Goal: Task Accomplishment & Management: Manage account settings

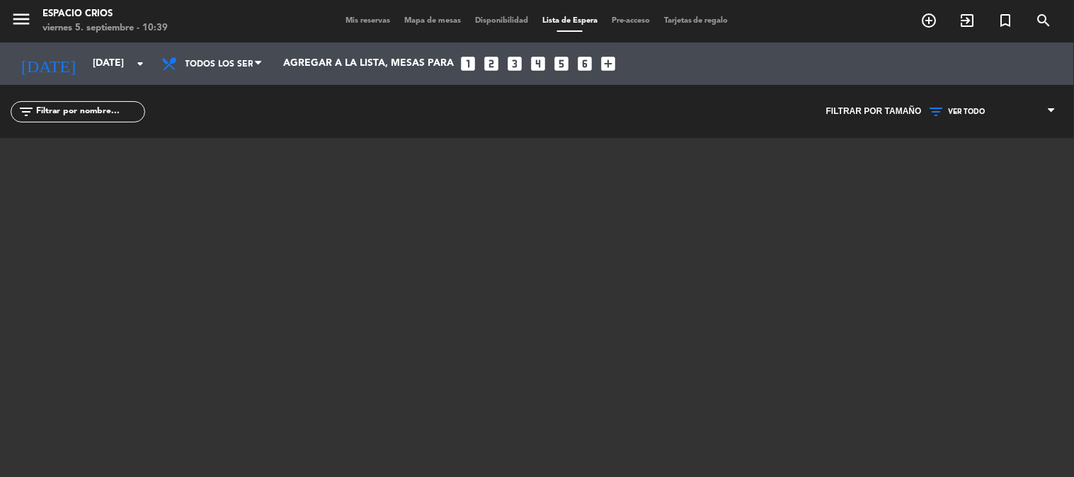
click at [354, 18] on span "Mis reservas" at bounding box center [367, 21] width 59 height 8
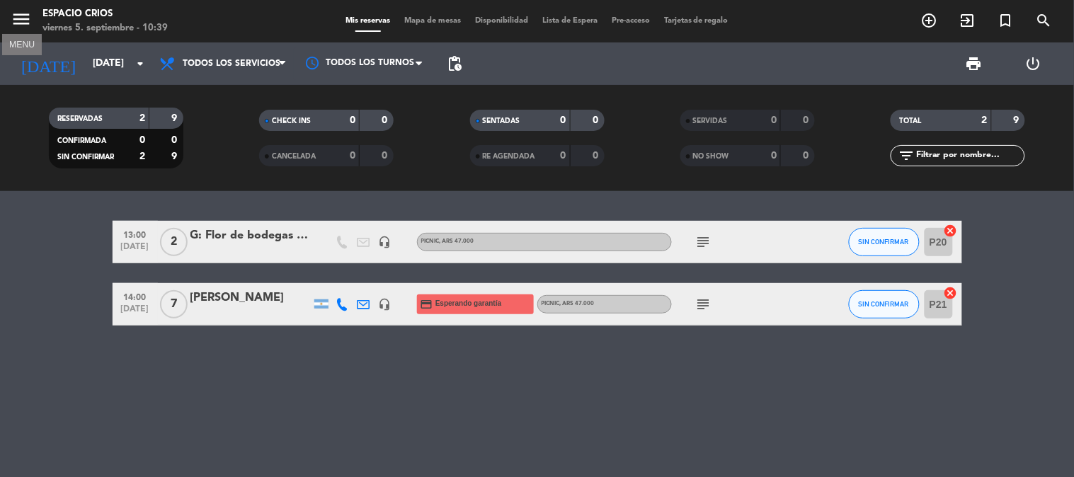
click at [24, 20] on icon "menu" at bounding box center [21, 18] width 21 height 21
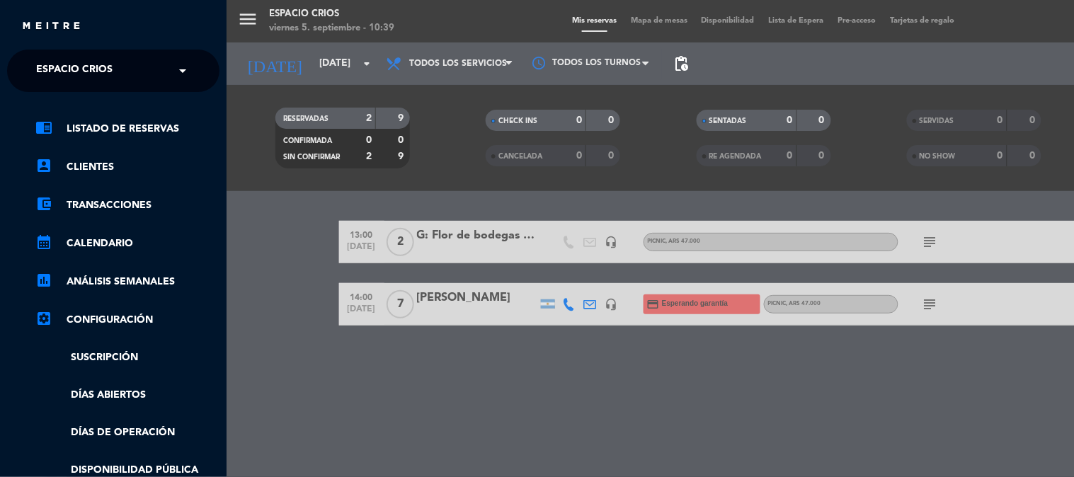
click at [100, 71] on span "Espacio Crios" at bounding box center [74, 71] width 76 height 30
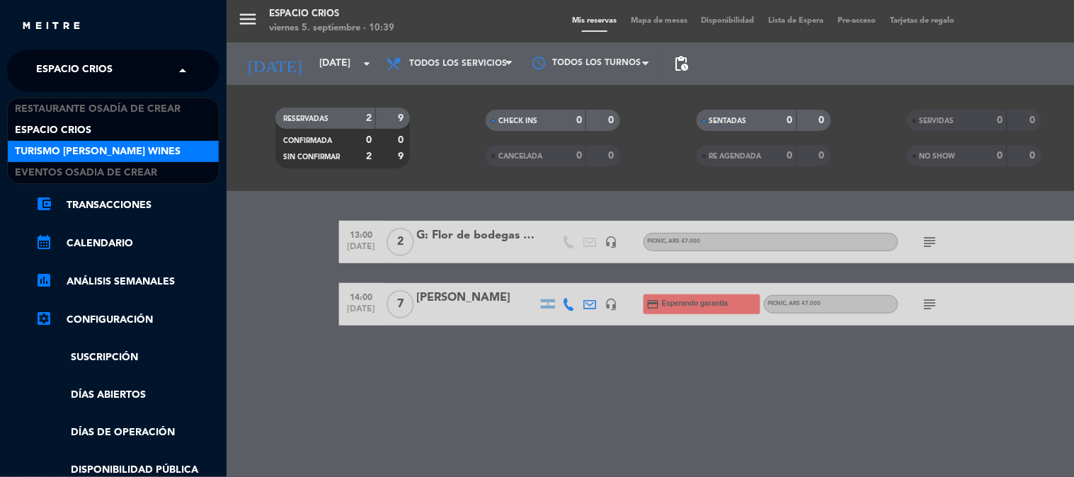
click at [103, 144] on span "Turismo [PERSON_NAME] Wines" at bounding box center [98, 152] width 166 height 16
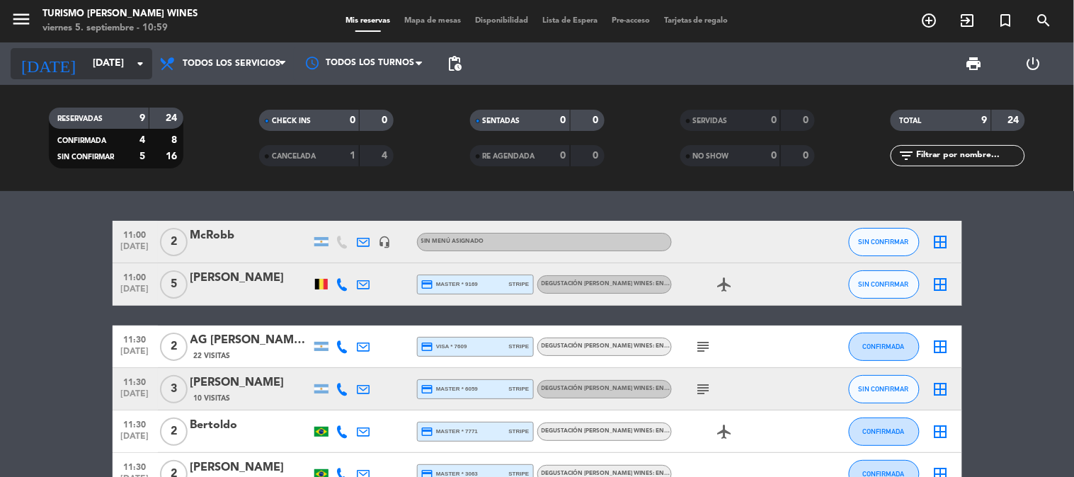
click at [86, 64] on input "[DATE]" at bounding box center [153, 63] width 134 height 25
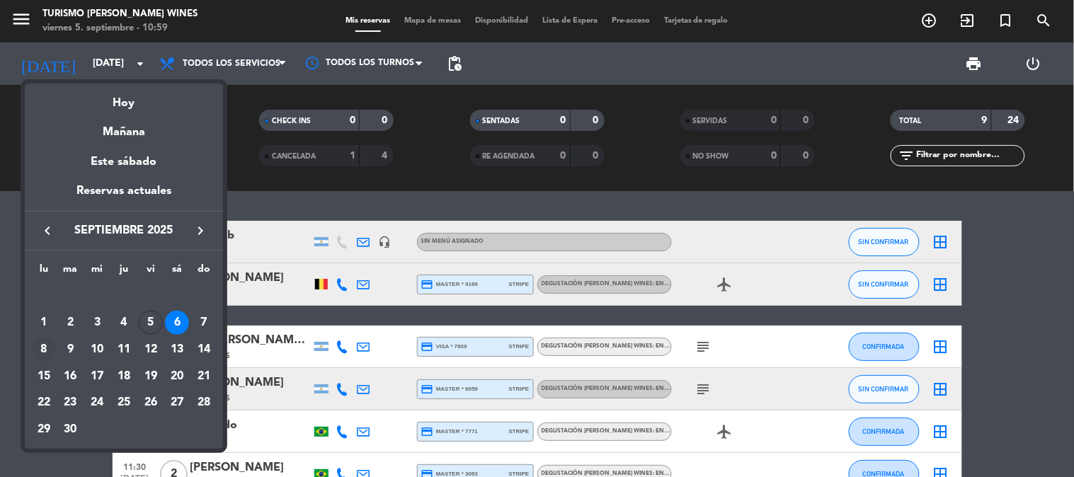
click at [45, 349] on div "8" at bounding box center [44, 350] width 24 height 24
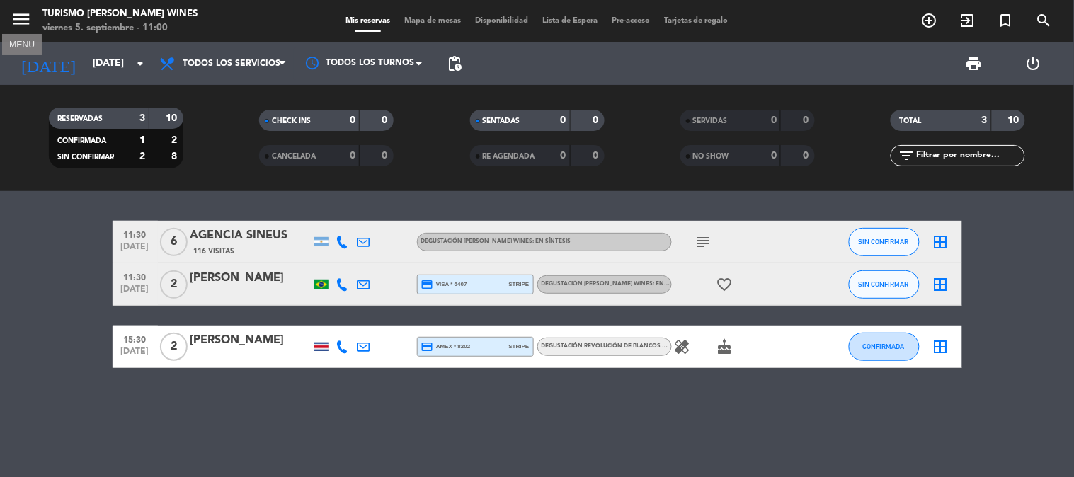
click at [25, 19] on icon "menu" at bounding box center [21, 18] width 21 height 21
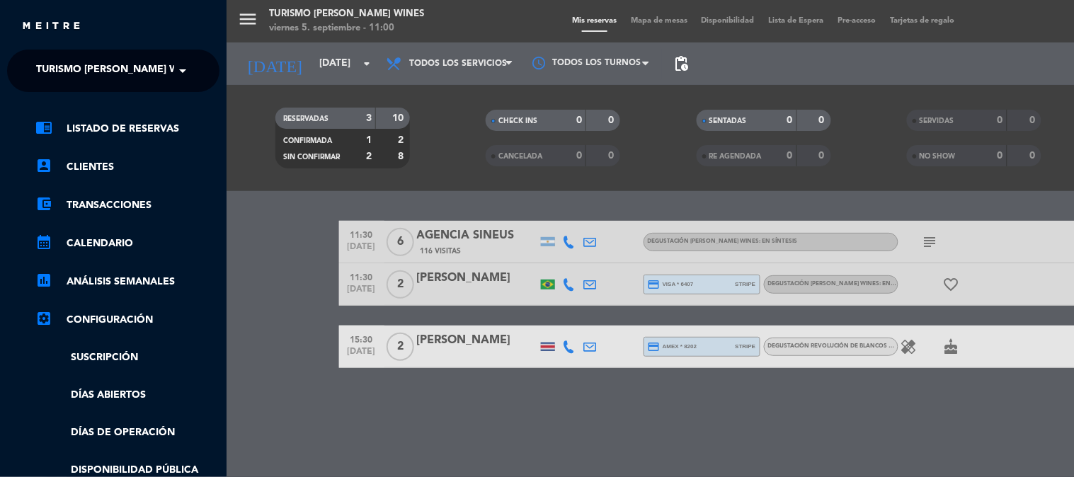
click at [253, 231] on div "menu Turismo [PERSON_NAME] Wines [DATE] 5. septiembre - 11:00 Mis reservas Mapa…" at bounding box center [763, 238] width 1074 height 477
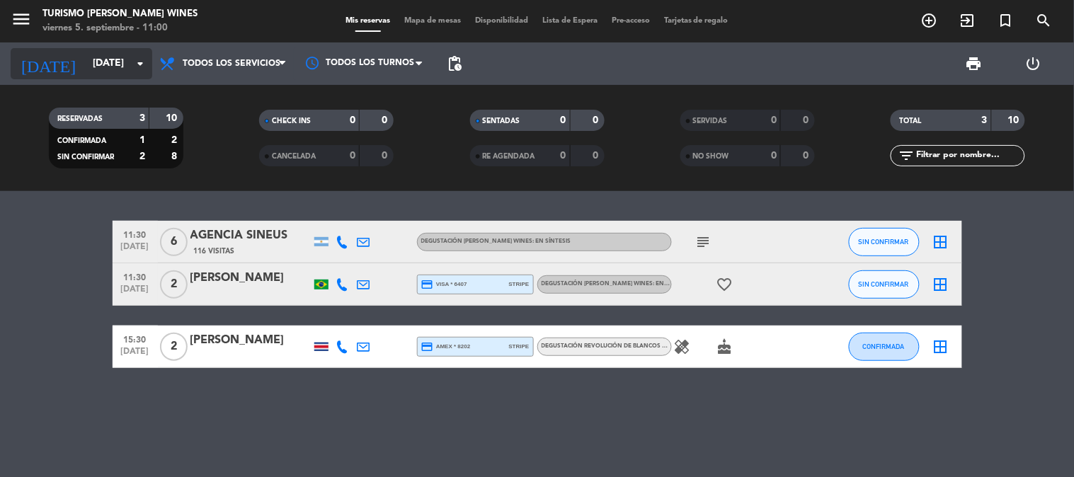
click at [86, 62] on input "[DATE]" at bounding box center [153, 63] width 134 height 25
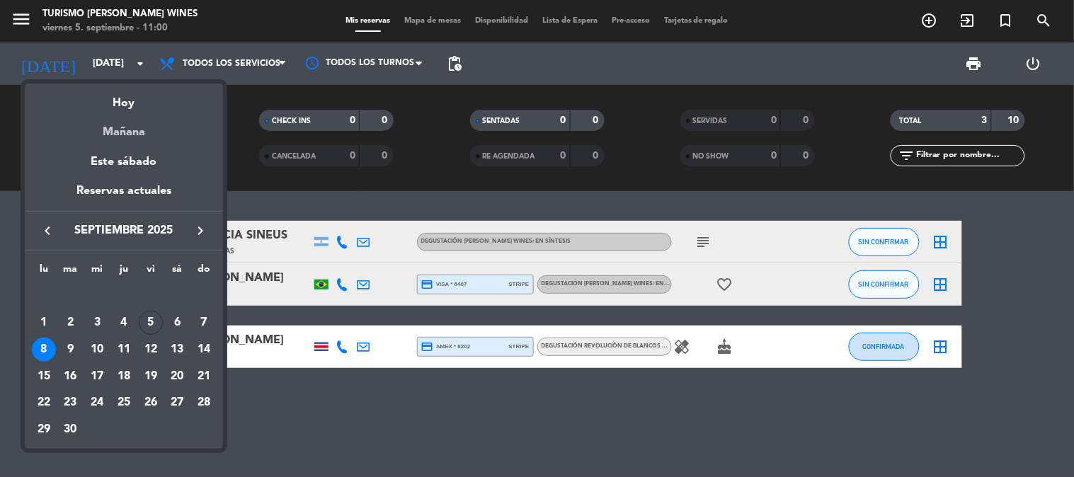
click at [118, 130] on div "Mañana" at bounding box center [124, 127] width 198 height 29
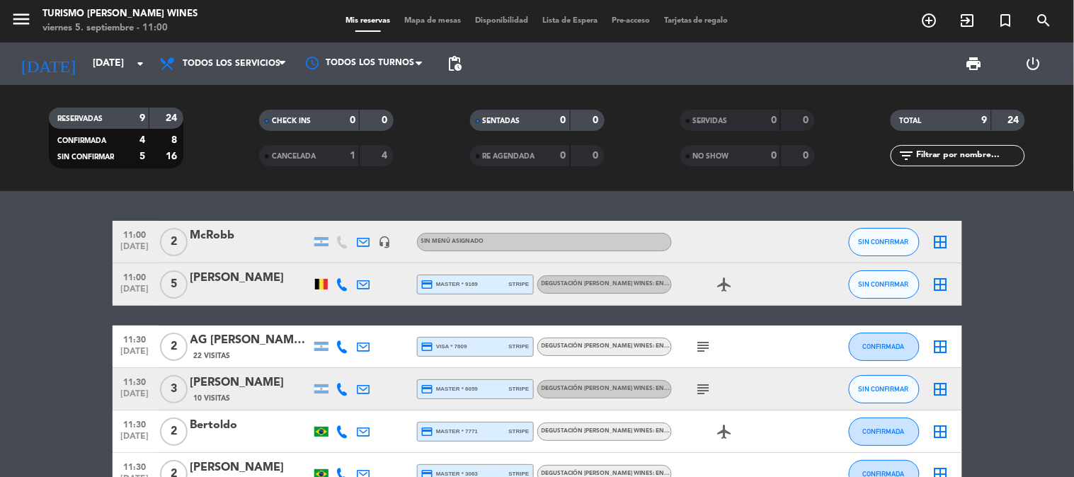
click at [103, 257] on bookings-row "11:00 [DATE] 2 McRobb headset_mic Sin menú asignado SIN CONFIRMAR border_all 11…" at bounding box center [537, 432] width 1074 height 422
click at [95, 260] on bookings-row "11:00 [DATE] 2 McRobb headset_mic Sin menú asignado SIN CONFIRMAR border_all 11…" at bounding box center [537, 432] width 1074 height 422
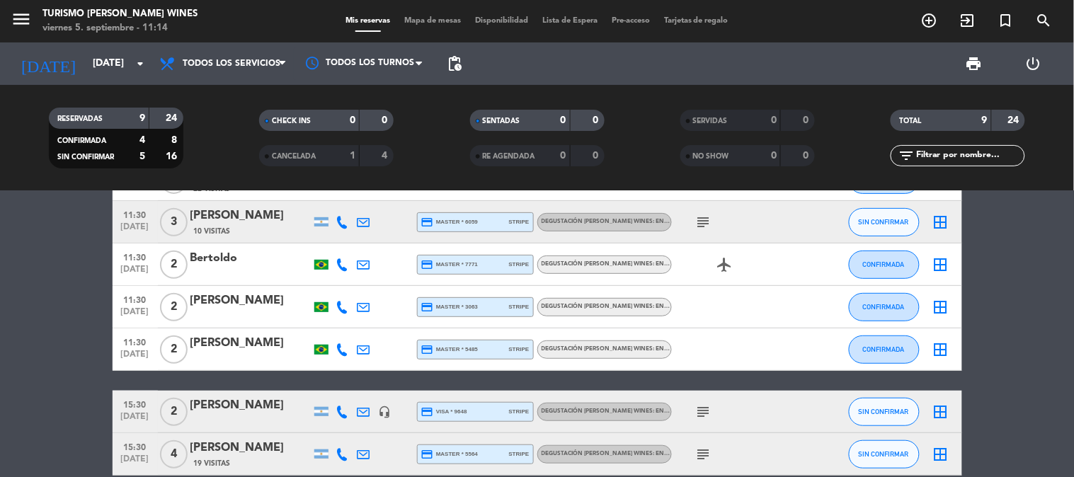
scroll to position [236, 0]
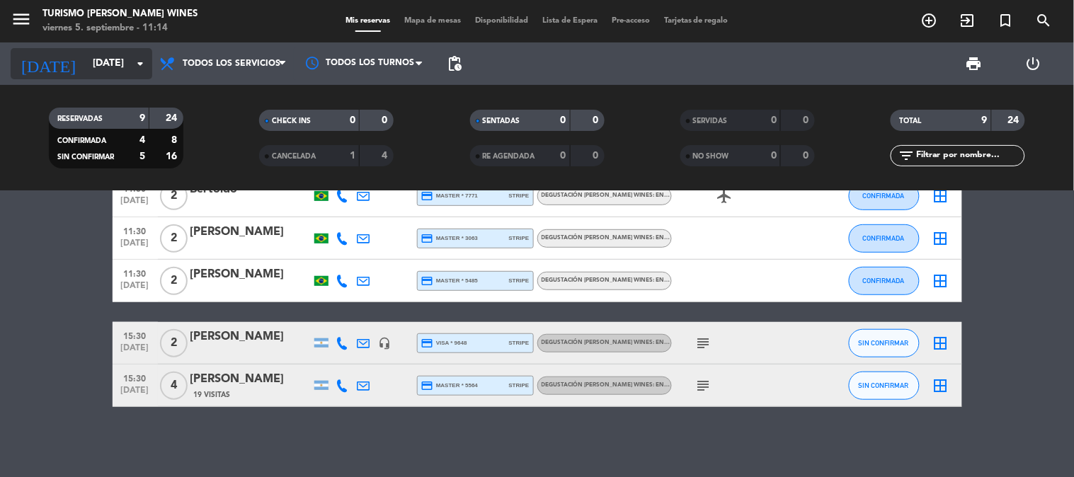
click at [86, 57] on input "[DATE]" at bounding box center [153, 63] width 134 height 25
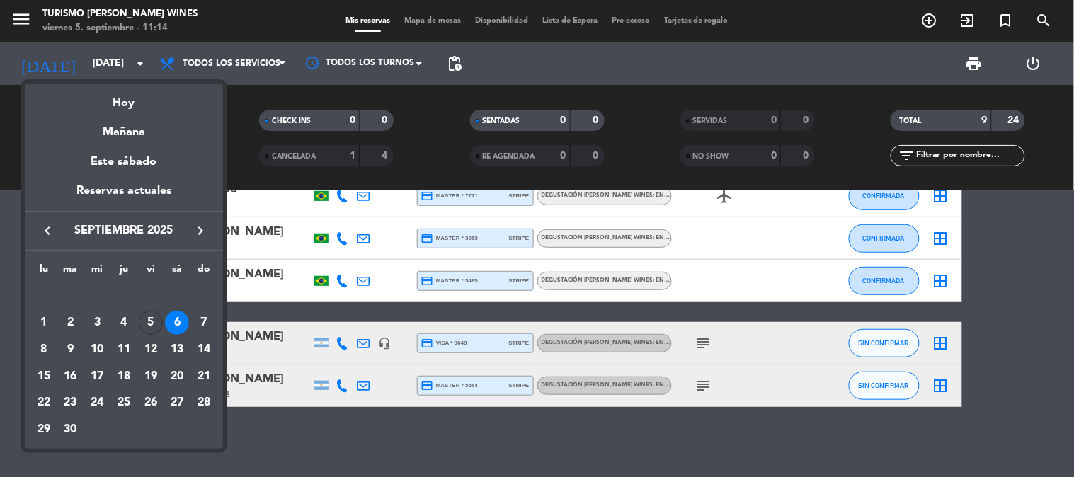
click at [200, 235] on icon "keyboard_arrow_right" at bounding box center [200, 230] width 17 height 17
click at [205, 314] on div "5" at bounding box center [204, 323] width 24 height 24
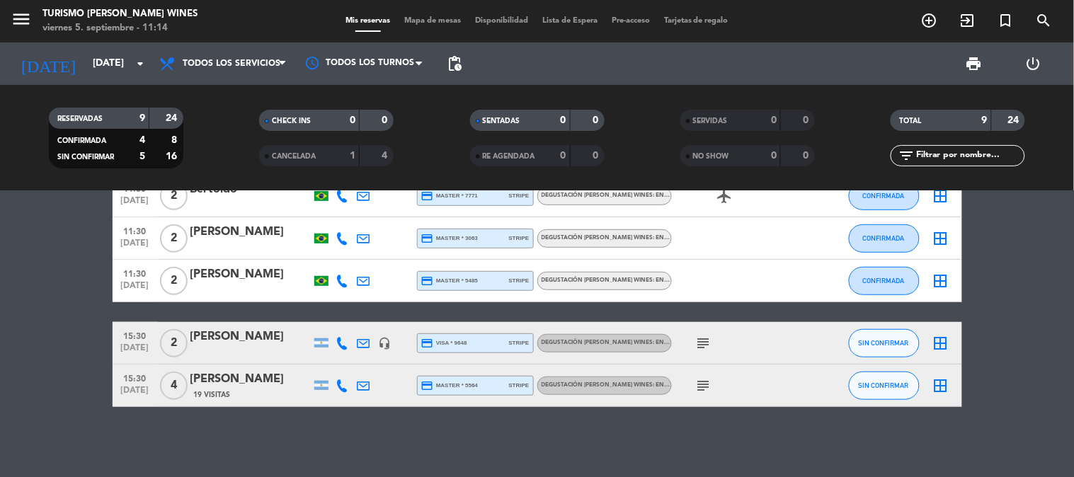
type input "[DATE]"
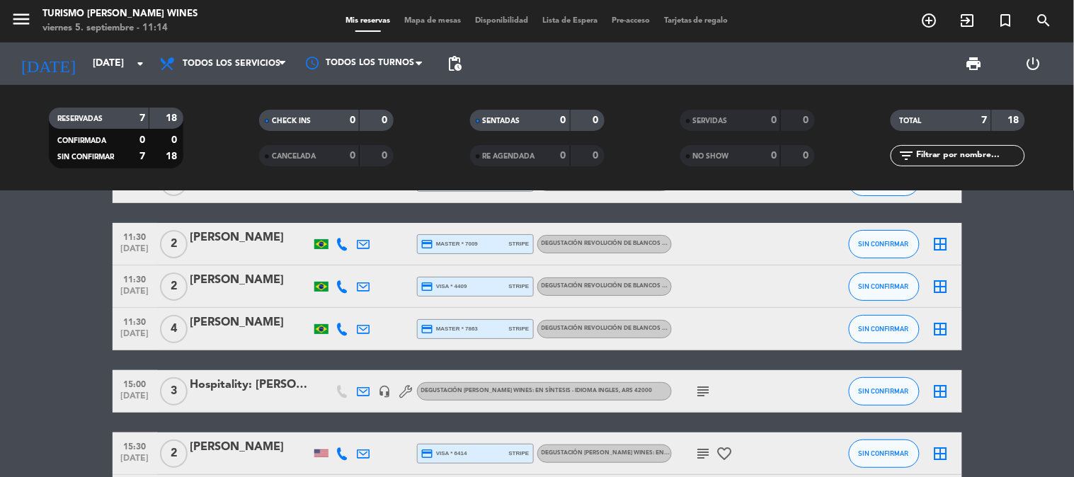
scroll to position [79, 0]
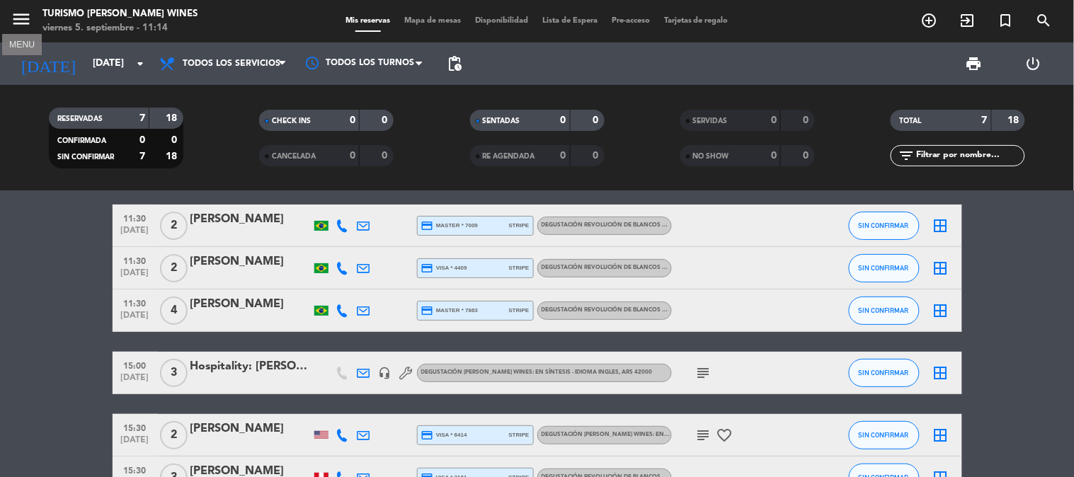
click at [19, 18] on icon "menu" at bounding box center [21, 18] width 21 height 21
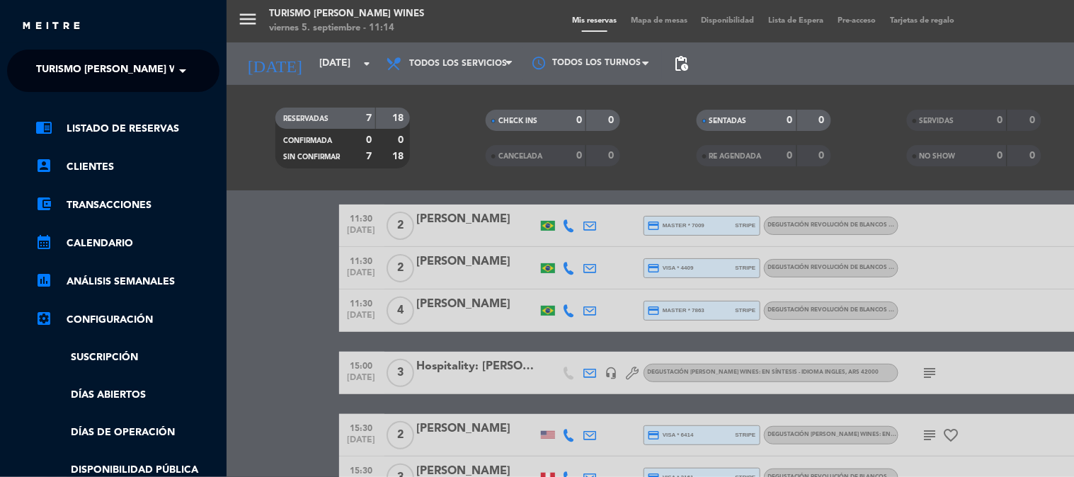
click at [85, 67] on span "Turismo [PERSON_NAME] Wines" at bounding box center [119, 71] width 166 height 30
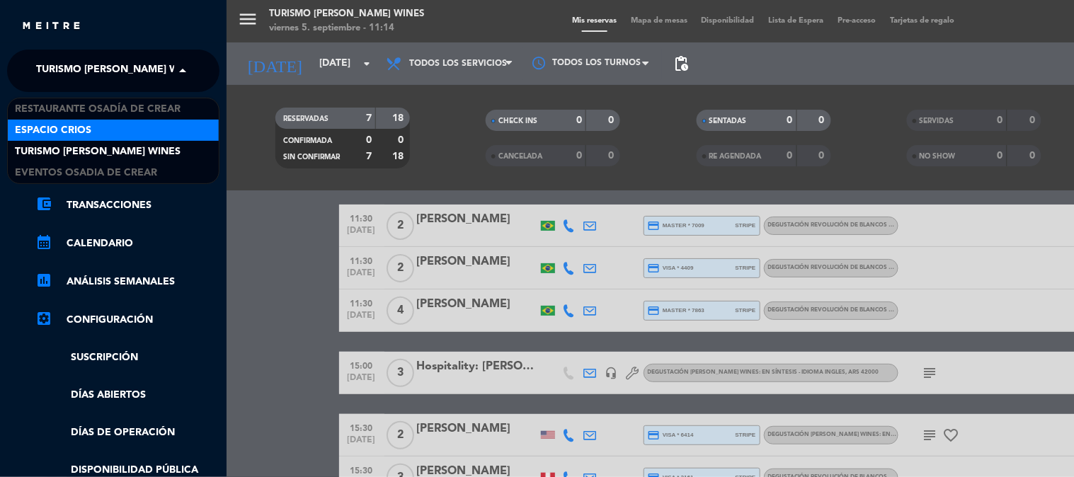
click at [90, 129] on span "Espacio Crios" at bounding box center [53, 130] width 76 height 16
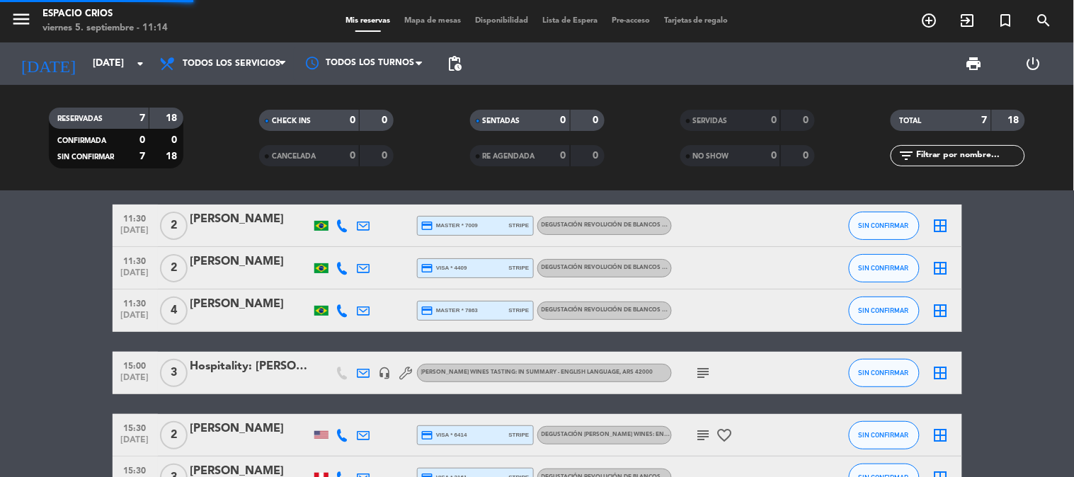
scroll to position [0, 0]
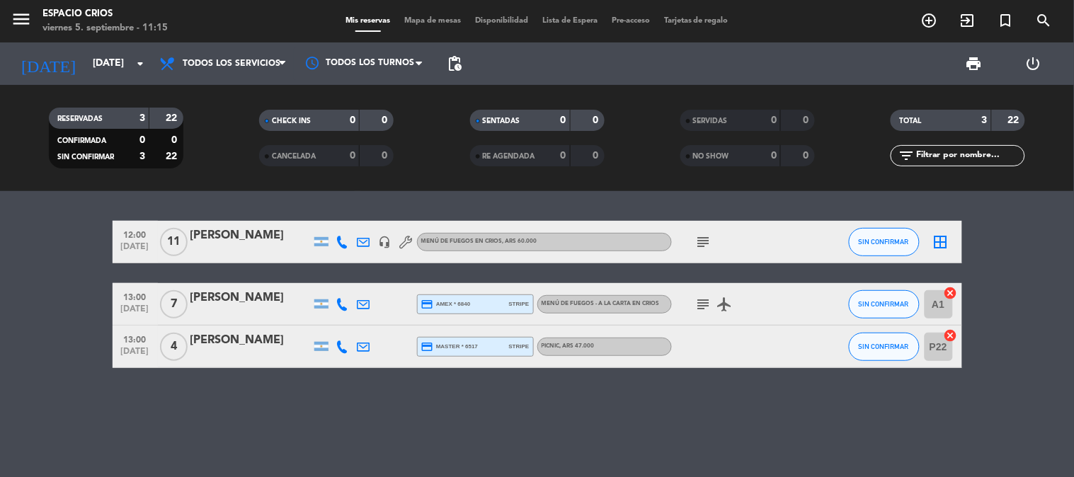
click at [264, 348] on div "[PERSON_NAME]" at bounding box center [250, 340] width 120 height 18
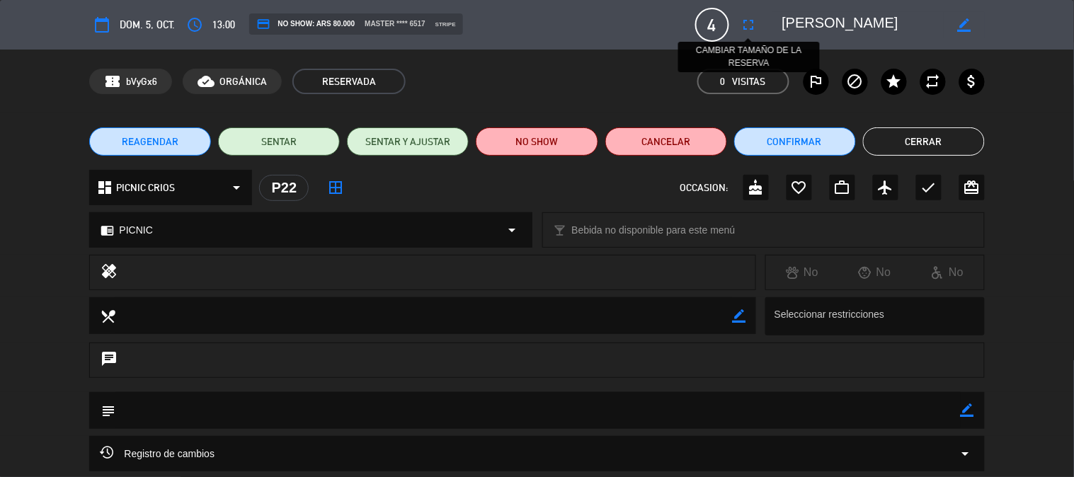
click at [752, 26] on icon "fullscreen" at bounding box center [748, 24] width 17 height 17
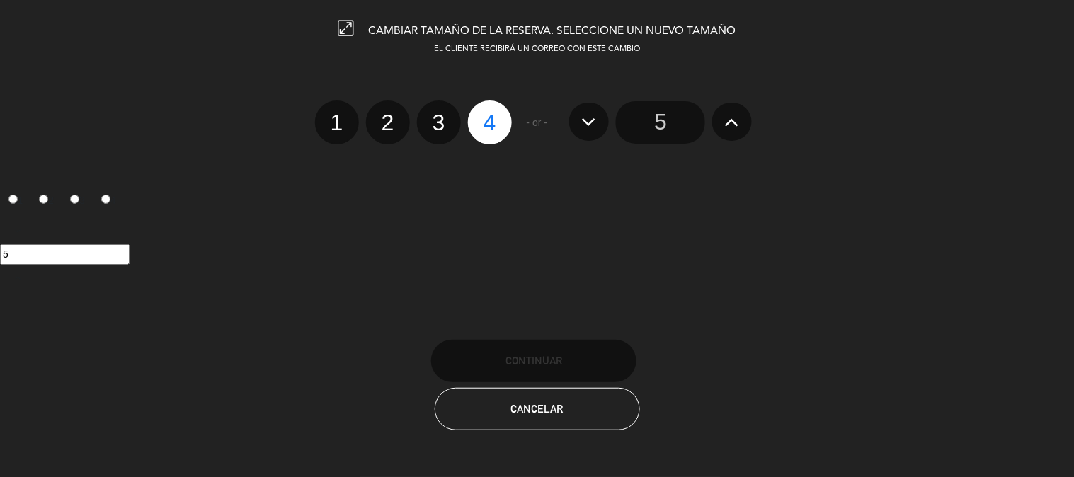
click at [735, 122] on icon at bounding box center [732, 121] width 15 height 23
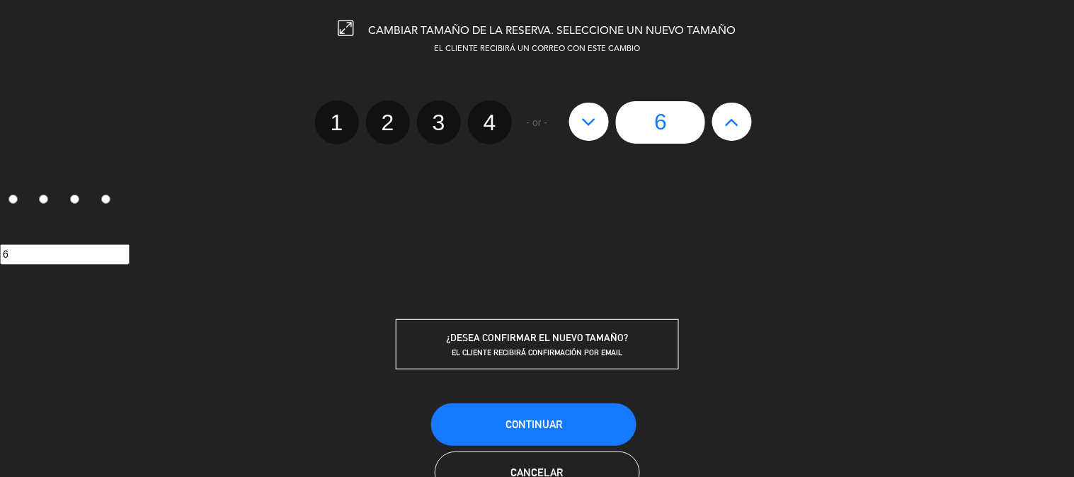
click at [735, 122] on icon at bounding box center [732, 121] width 15 height 23
type input "7"
click at [735, 122] on icon at bounding box center [732, 121] width 15 height 23
type input "8"
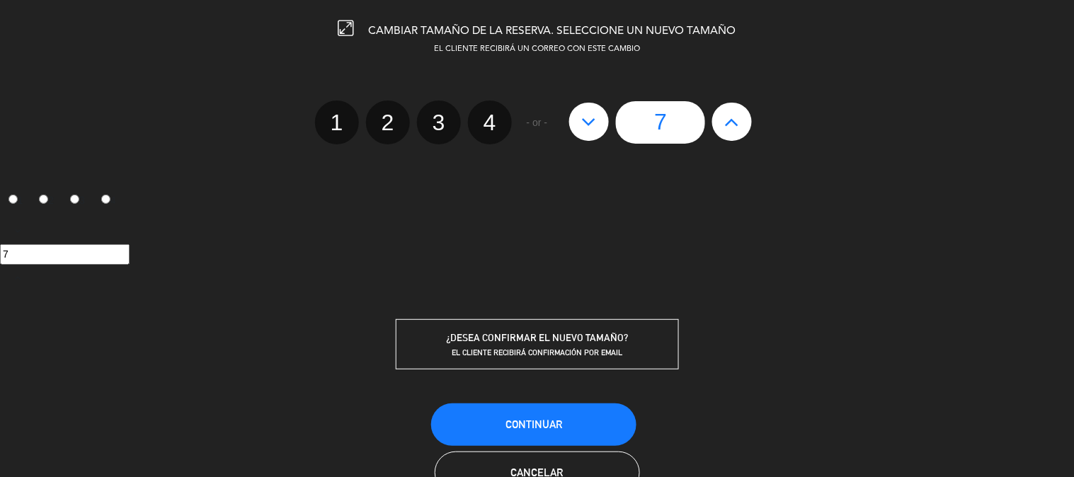
type input "8"
click at [735, 122] on icon at bounding box center [732, 121] width 15 height 23
type input "9"
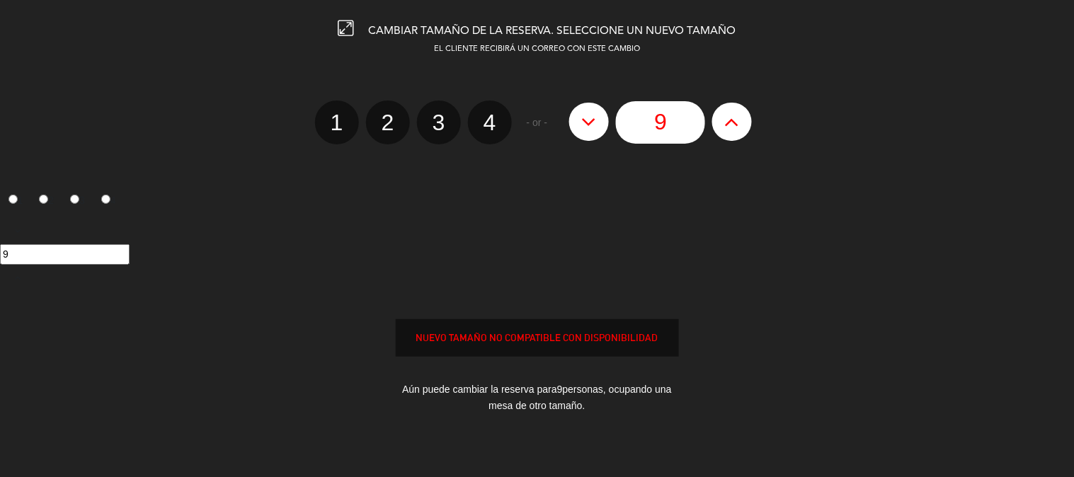
click at [555, 402] on div "Aún puede cambiar la reserva para 9 personas, ocupando una mesa de otro tamaño." at bounding box center [537, 398] width 283 height 54
click at [563, 340] on div "NUEVO TAMAÑO NO COMPATIBLE CON DISPONIBILIDAD" at bounding box center [537, 338] width 282 height 16
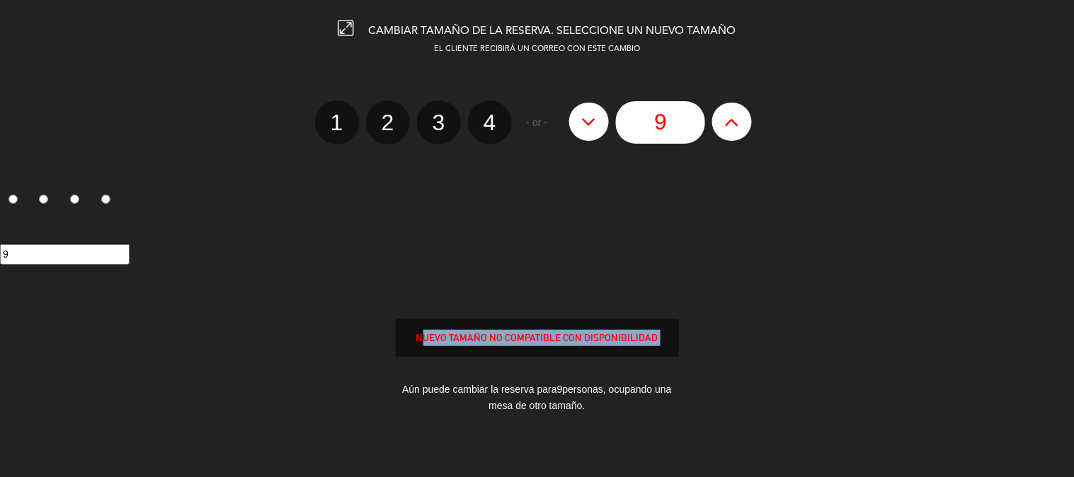
click at [563, 340] on div "NUEVO TAMAÑO NO COMPATIBLE CON DISPONIBILIDAD" at bounding box center [537, 338] width 282 height 16
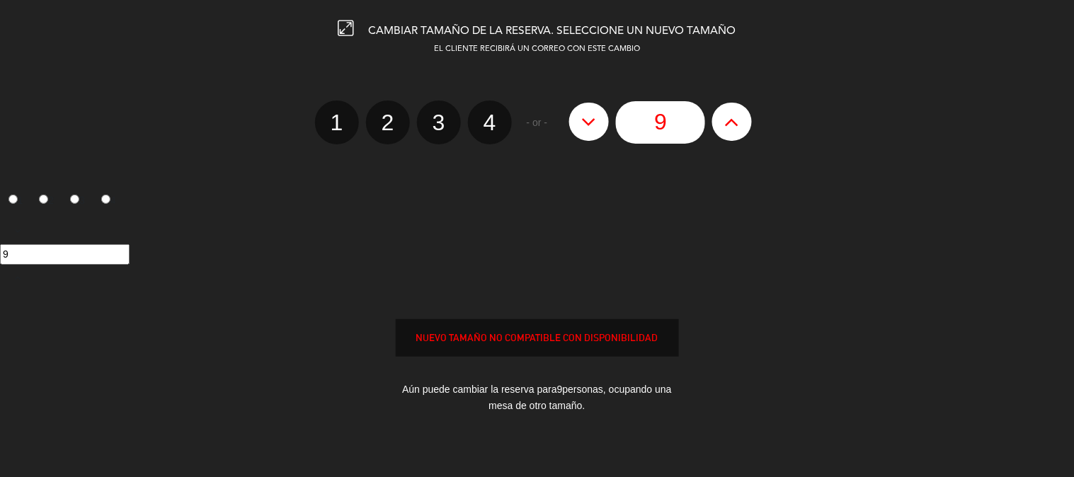
click at [561, 385] on span "9" at bounding box center [560, 389] width 6 height 11
click at [704, 423] on div "EL CLIENTE RECIBIRÁ UN CORREO CON ESTE CAMBIO 1 2 3 4 - or - 9 1 2 3 4 9 NUEVO …" at bounding box center [536, 248] width 1095 height 411
click at [350, 25] on icon at bounding box center [346, 29] width 16 height 16
click at [349, 25] on icon at bounding box center [346, 29] width 16 height 16
click at [45, 195] on input "2" at bounding box center [43, 199] width 9 height 9
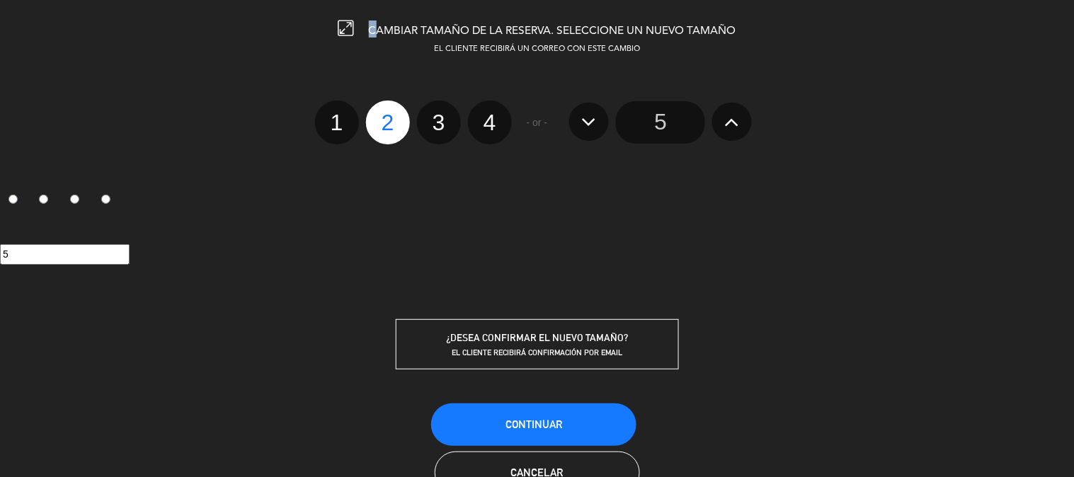
click at [736, 127] on icon at bounding box center [732, 121] width 15 height 23
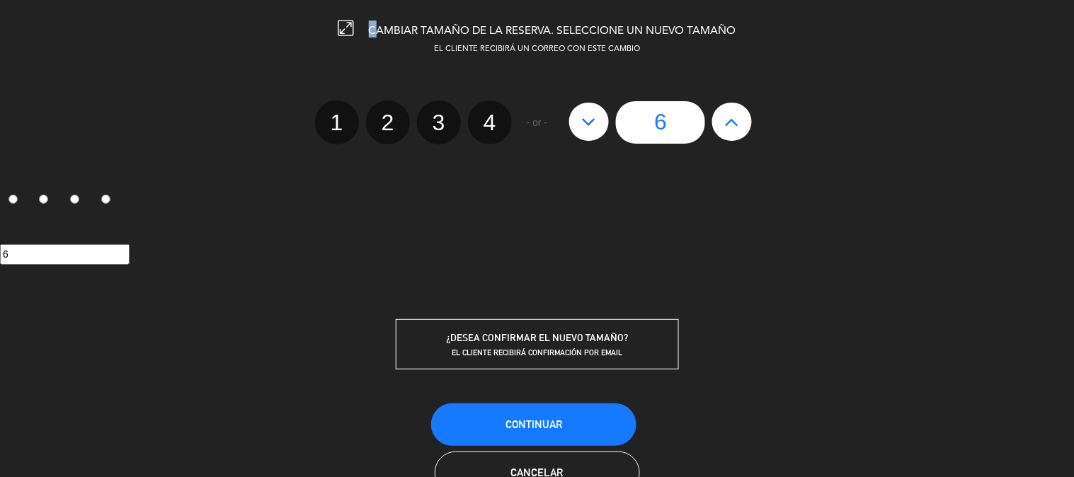
click at [736, 127] on icon at bounding box center [732, 121] width 15 height 23
type input "7"
click at [736, 127] on icon at bounding box center [732, 121] width 15 height 23
type input "8"
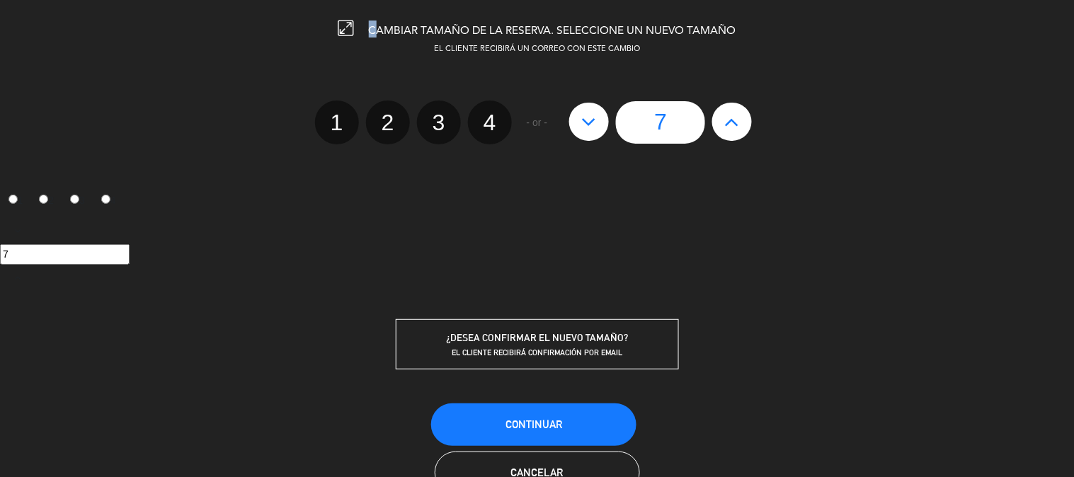
type input "8"
click at [736, 127] on icon at bounding box center [732, 121] width 15 height 23
type input "9"
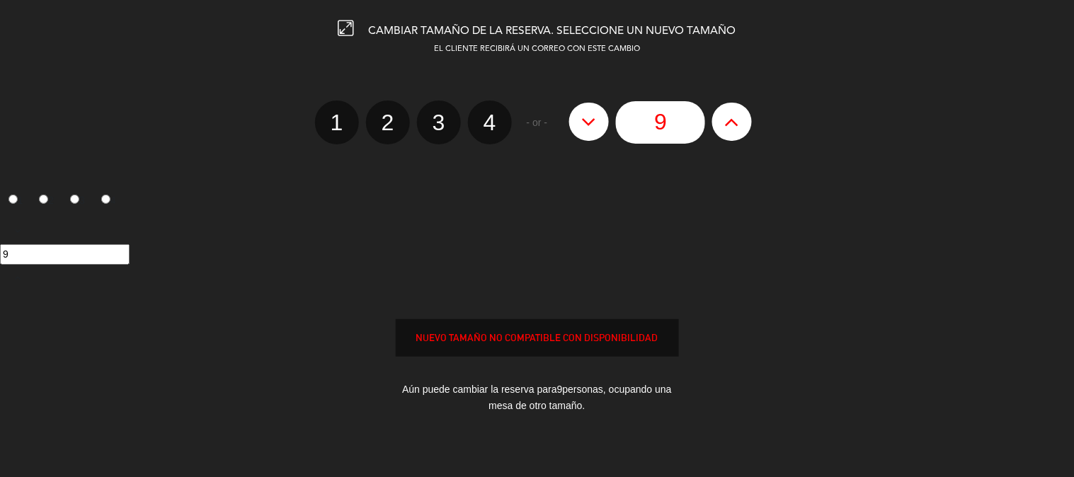
click at [551, 204] on div "1 2 3 4" at bounding box center [537, 203] width 1074 height 29
click at [507, 386] on div "Aún puede cambiar la reserva para 9 personas, ocupando una mesa de otro tamaño." at bounding box center [537, 398] width 283 height 54
click at [498, 396] on div "Aún puede cambiar la reserva para 9 personas, ocupando una mesa de otro tamaño." at bounding box center [537, 398] width 283 height 54
click at [554, 408] on div "Aún puede cambiar la reserva para 9 personas, ocupando una mesa de otro tamaño." at bounding box center [537, 398] width 283 height 54
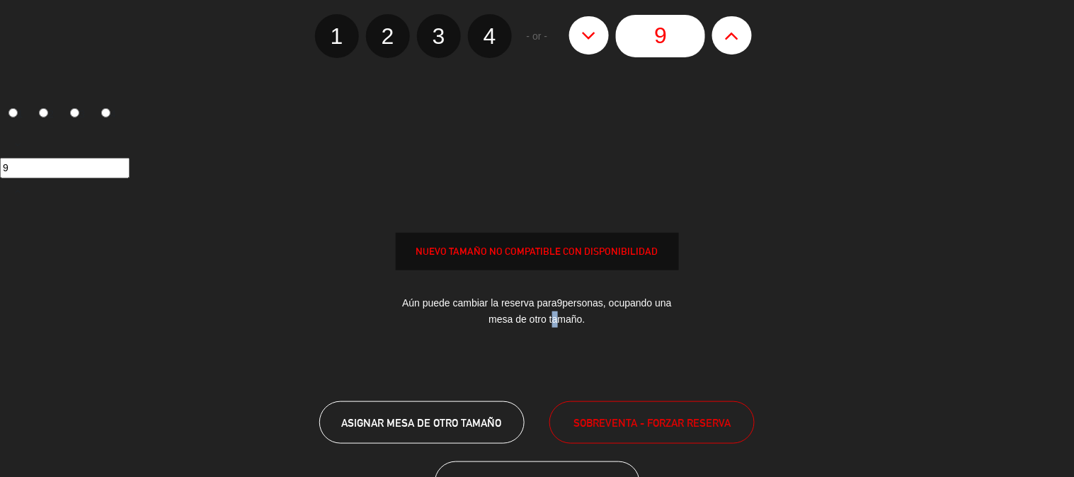
scroll to position [142, 0]
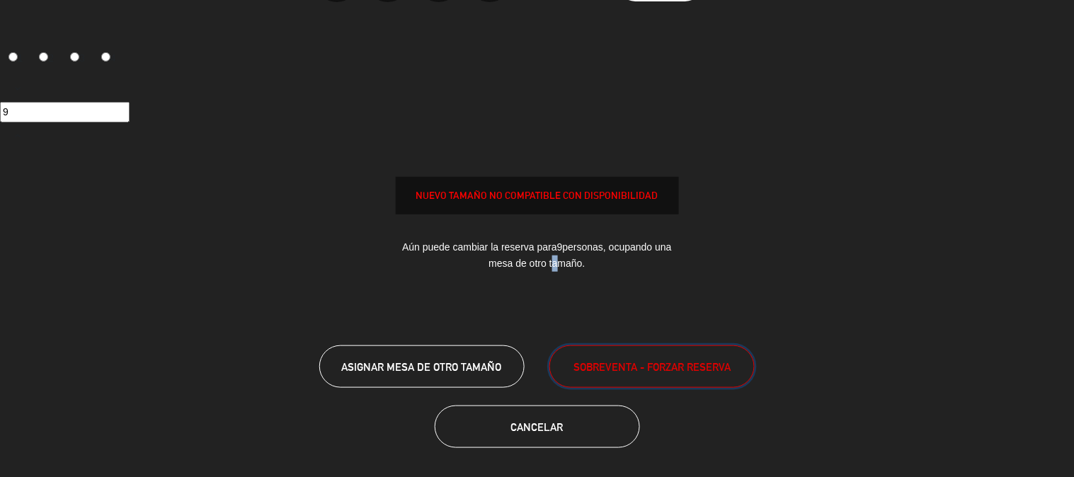
click at [675, 369] on span "SOBREVENTA - FORZAR RESERVA" at bounding box center [651, 367] width 157 height 16
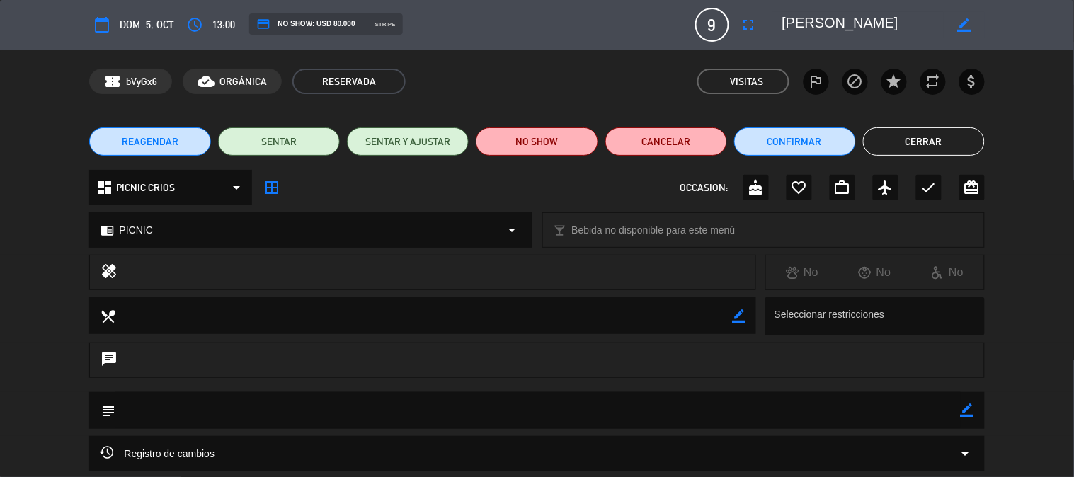
click at [922, 138] on button "Cerrar" at bounding box center [924, 141] width 122 height 28
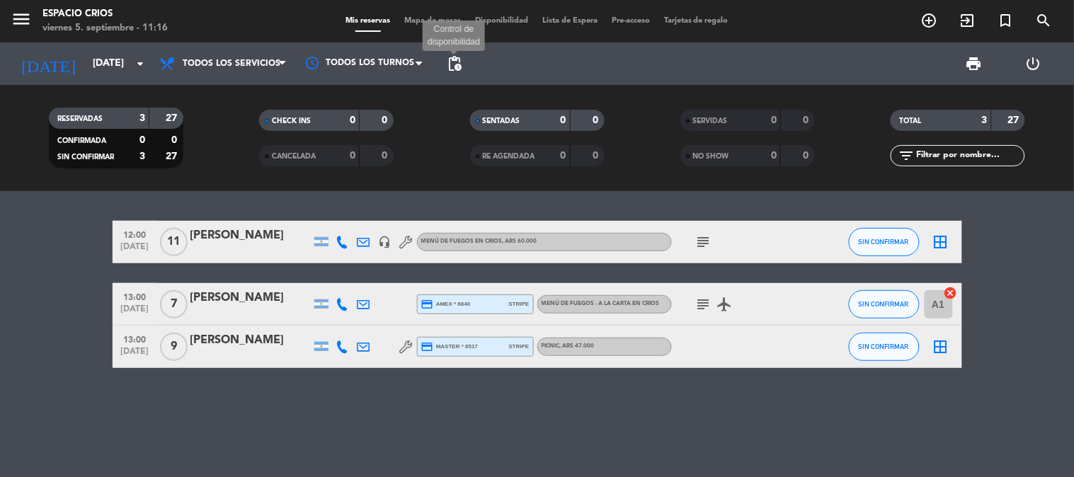
click at [454, 62] on span "pending_actions" at bounding box center [454, 63] width 17 height 17
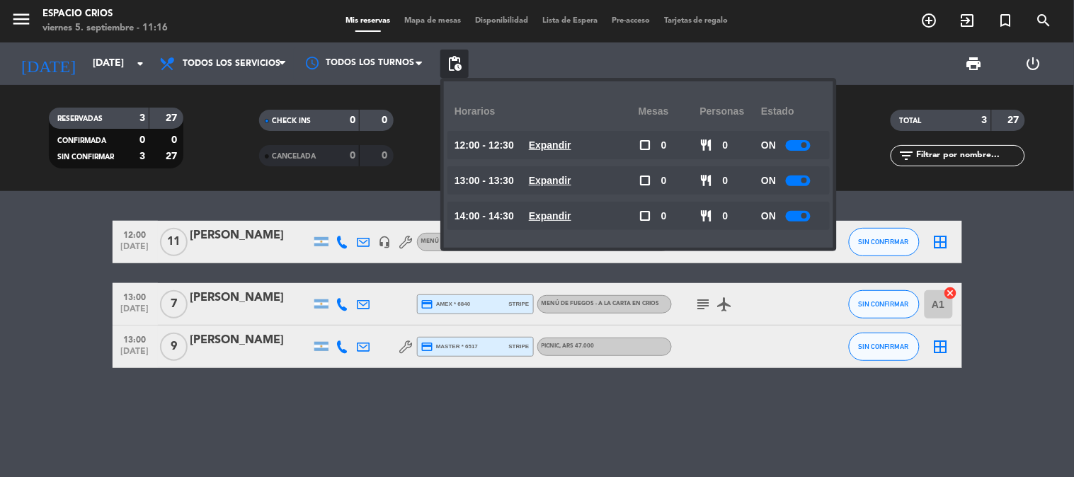
click at [804, 144] on span at bounding box center [804, 145] width 6 height 6
drag, startPoint x: 797, startPoint y: 186, endPoint x: 803, endPoint y: 181, distance: 8.1
click at [798, 186] on div "ON" at bounding box center [792, 180] width 62 height 28
click at [805, 180] on span at bounding box center [804, 181] width 6 height 6
click at [791, 173] on div "ON" at bounding box center [792, 180] width 62 height 28
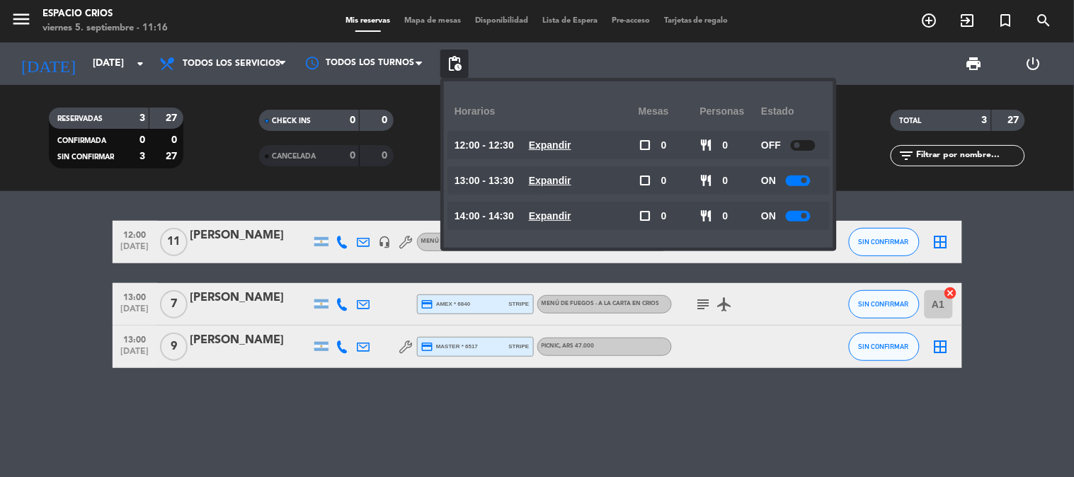
click at [793, 179] on div at bounding box center [798, 181] width 25 height 11
click at [798, 208] on div "ON" at bounding box center [792, 216] width 62 height 28
click at [796, 211] on div at bounding box center [798, 216] width 25 height 11
click at [800, 215] on div at bounding box center [798, 216] width 25 height 11
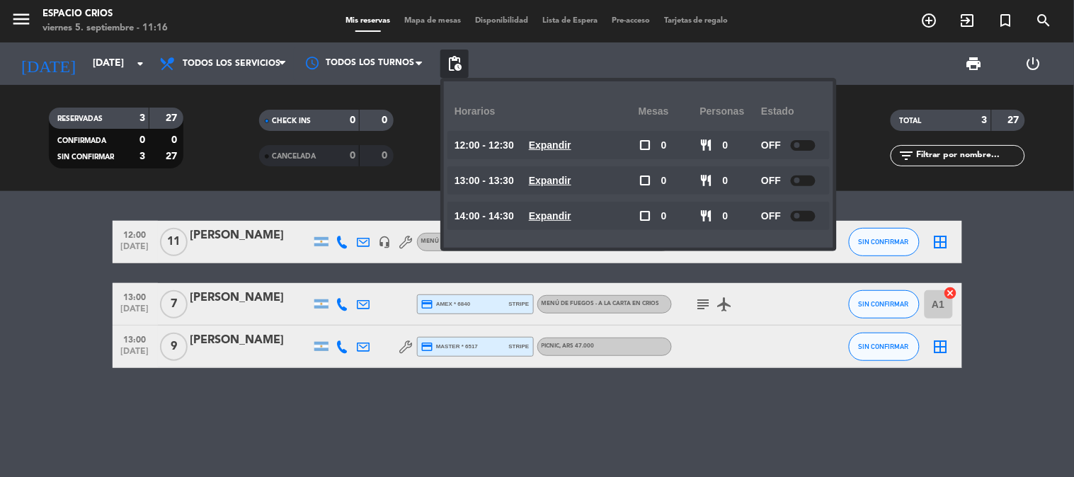
click at [437, 111] on filter-checkbox "SENTADAS 0 0" at bounding box center [537, 120] width 210 height 21
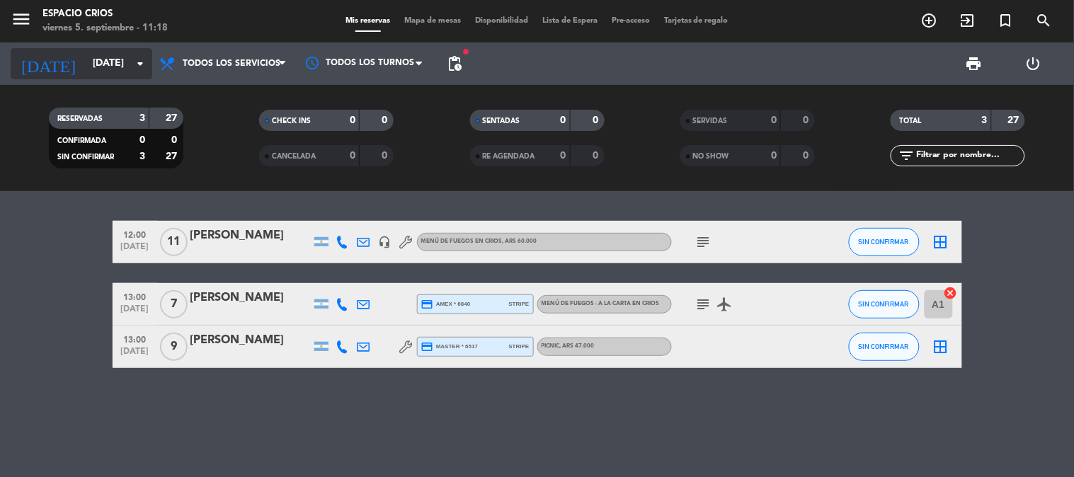
click at [86, 62] on input "[DATE]" at bounding box center [153, 63] width 134 height 25
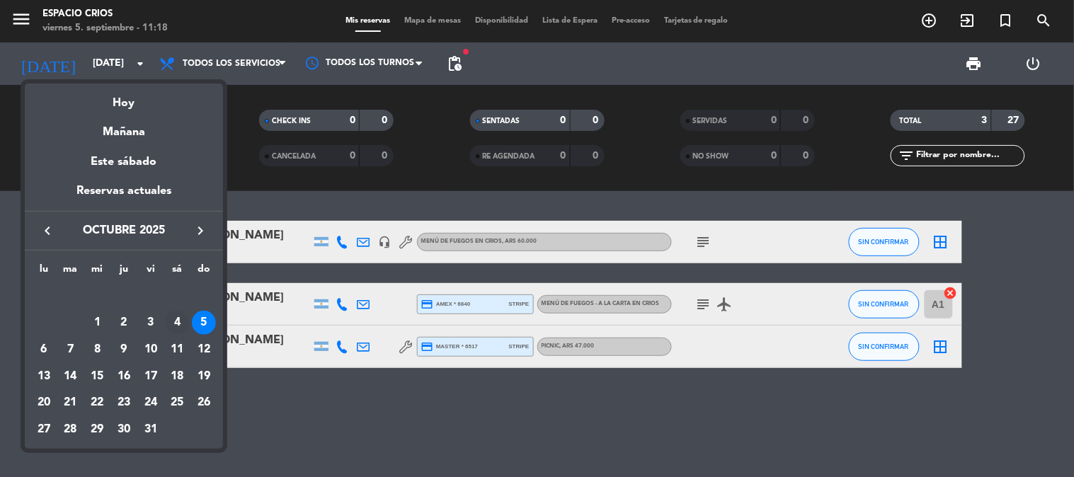
click at [173, 318] on div "4" at bounding box center [177, 323] width 24 height 24
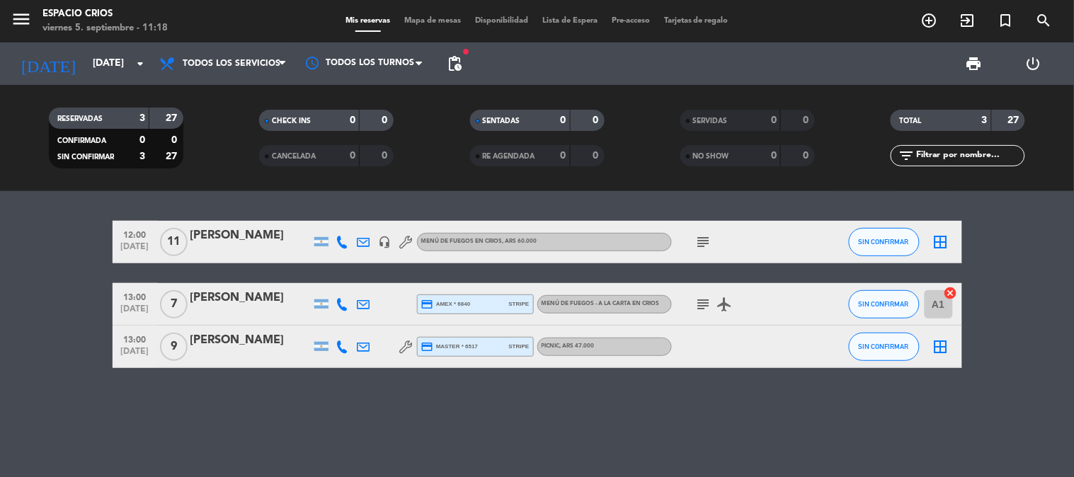
type input "[DATE]"
